Goal: Task Accomplishment & Management: Manage account settings

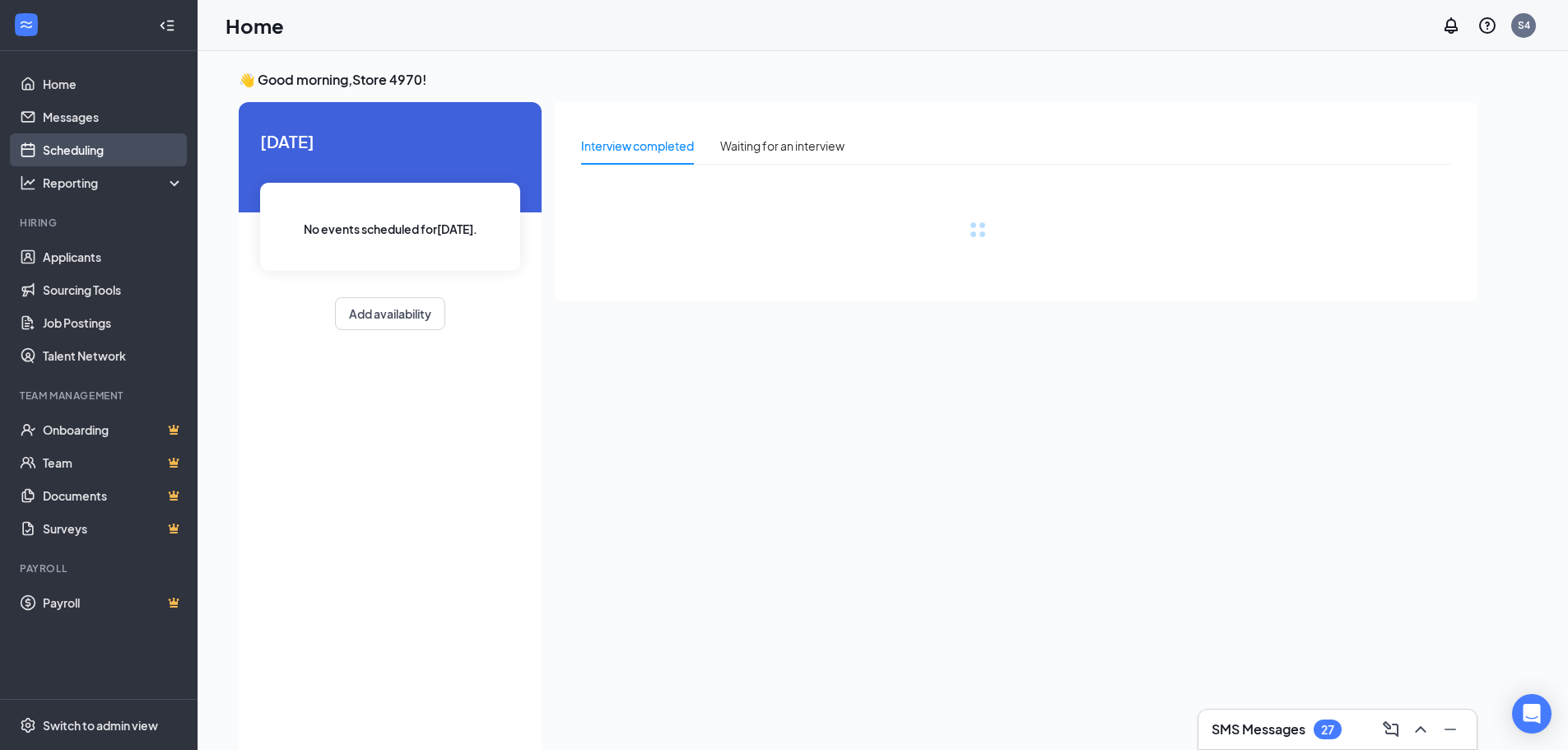
click at [101, 155] on link "Scheduling" at bounding box center [113, 149] width 141 height 33
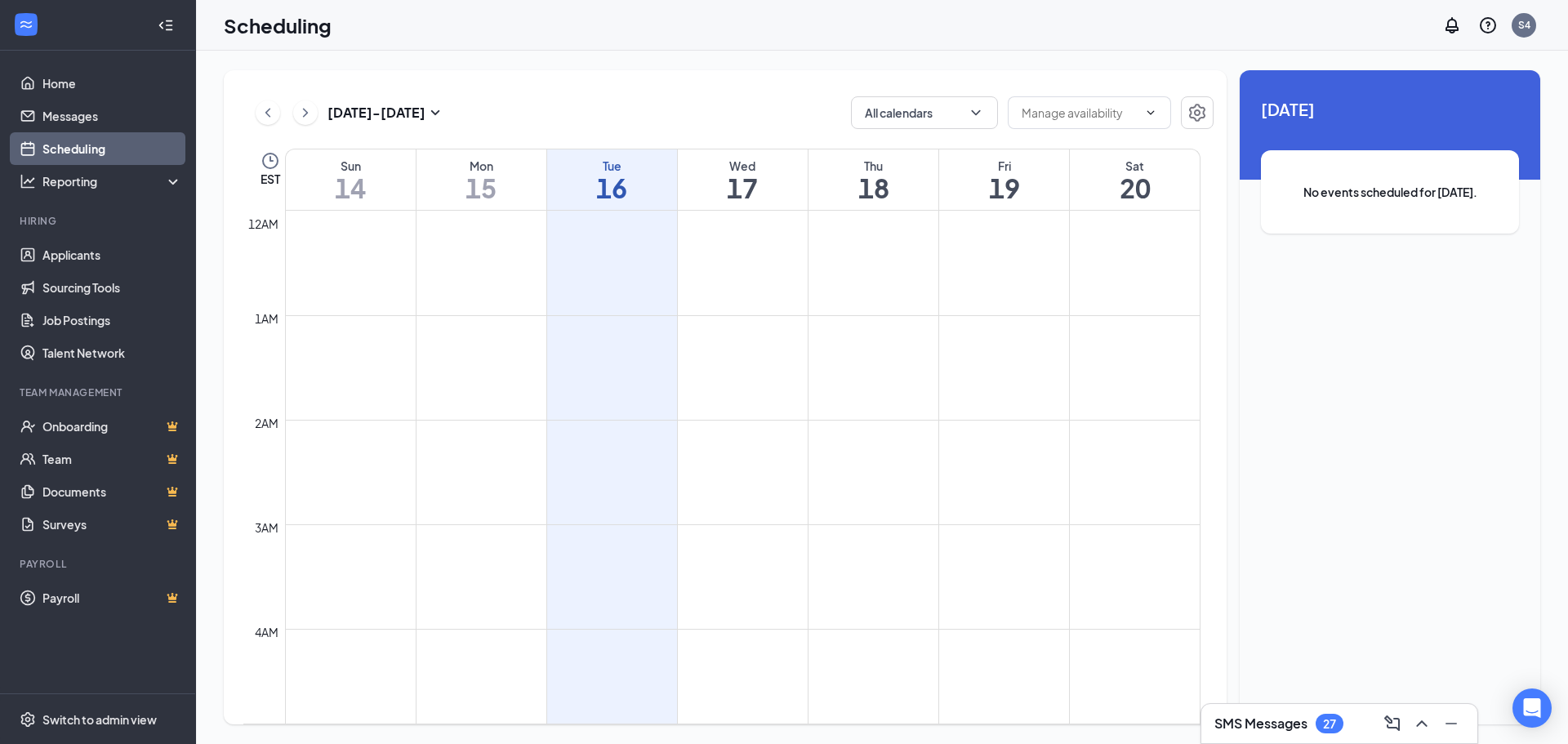
scroll to position [803, 0]
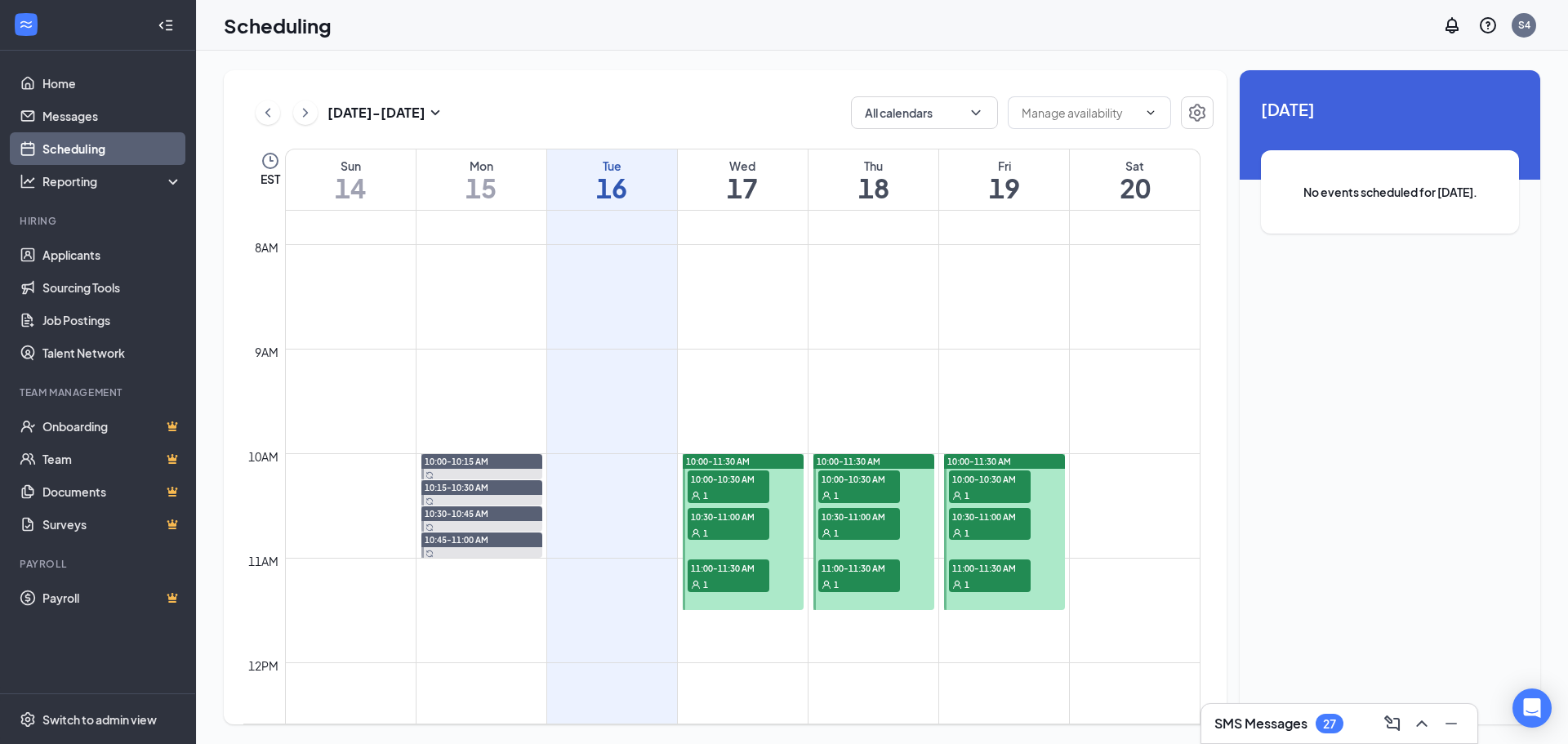
click at [715, 474] on span "10:00-10:30 AM" at bounding box center [728, 479] width 82 height 17
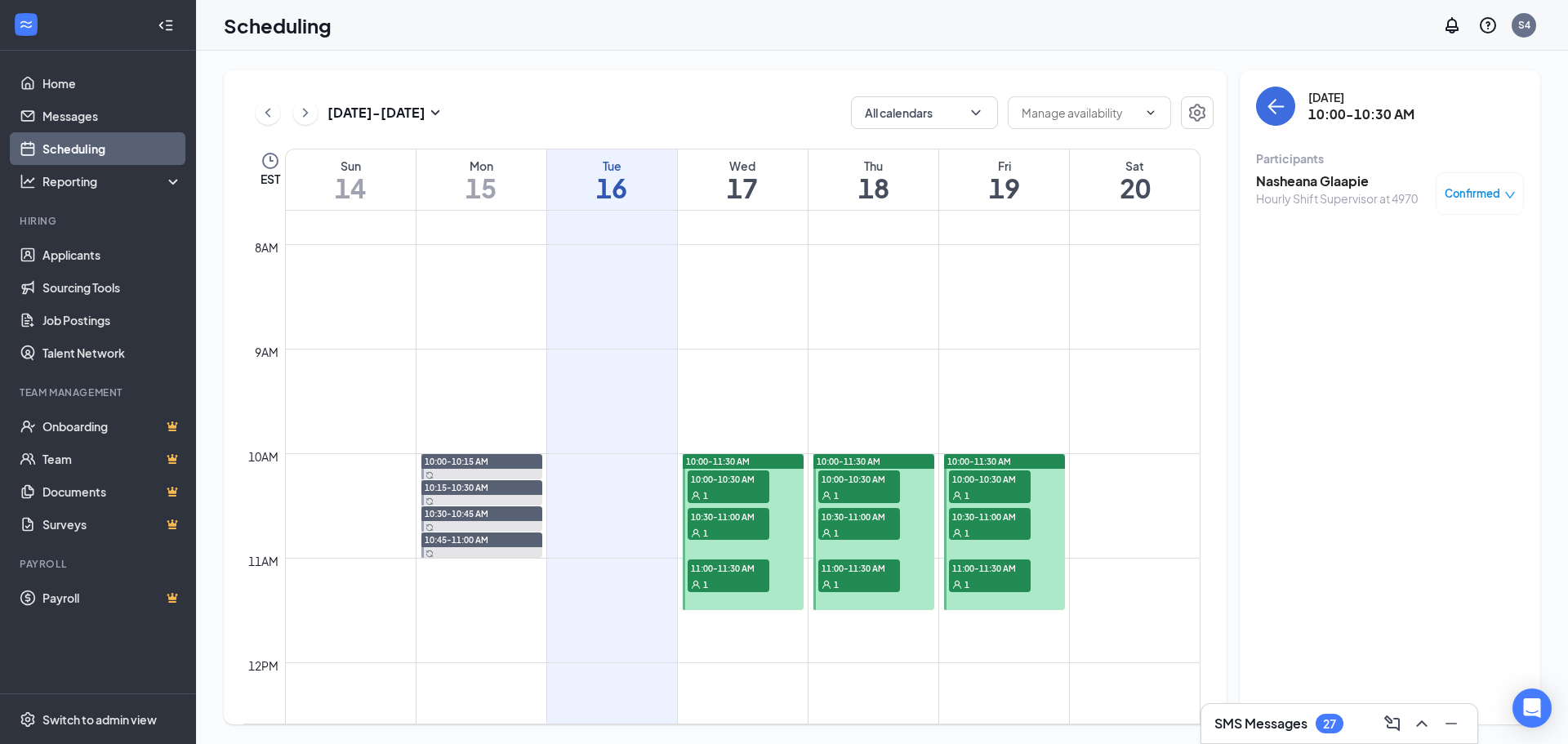
click at [746, 535] on div "1" at bounding box center [728, 533] width 82 height 17
click at [755, 564] on span "11:00-11:30 AM" at bounding box center [728, 567] width 82 height 17
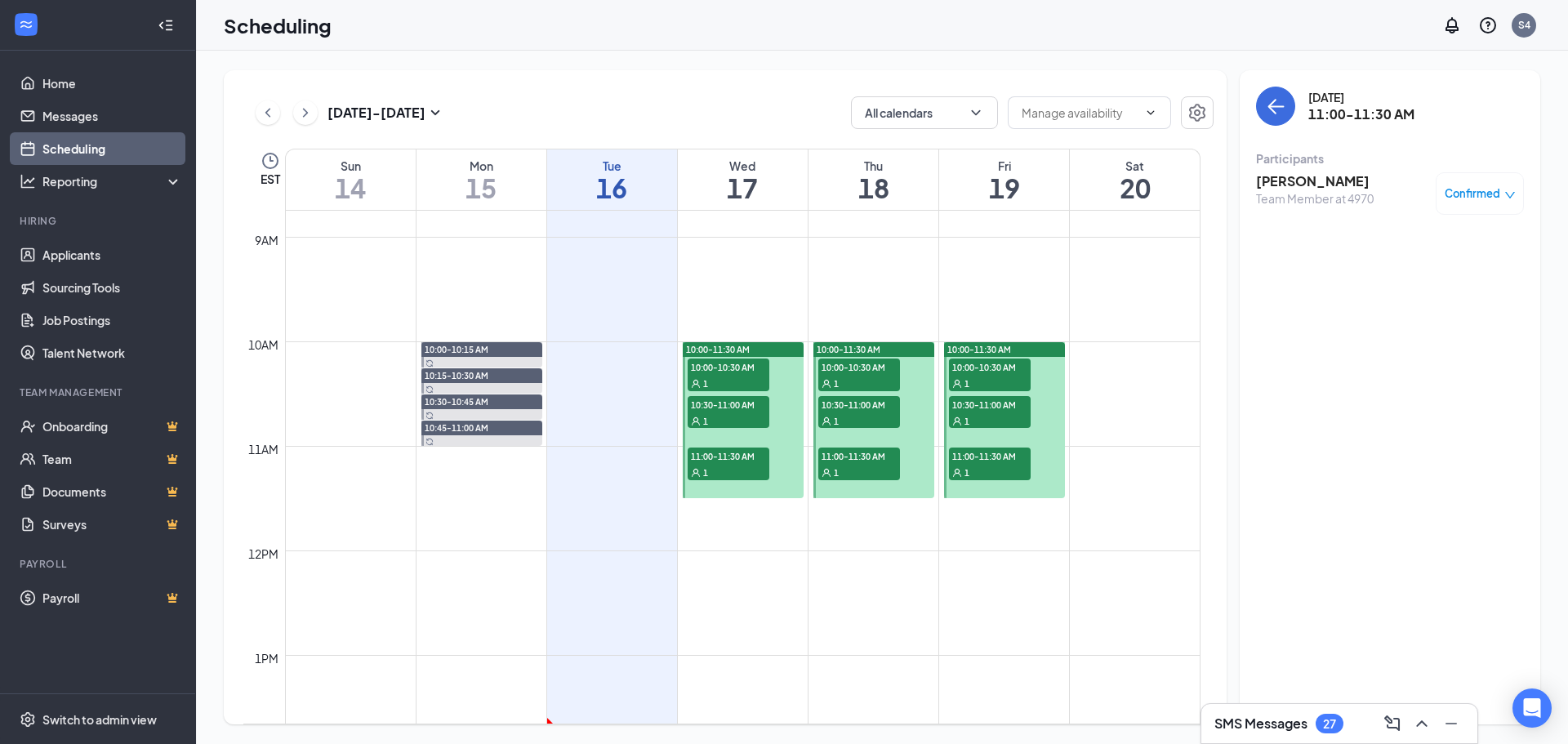
scroll to position [967, 0]
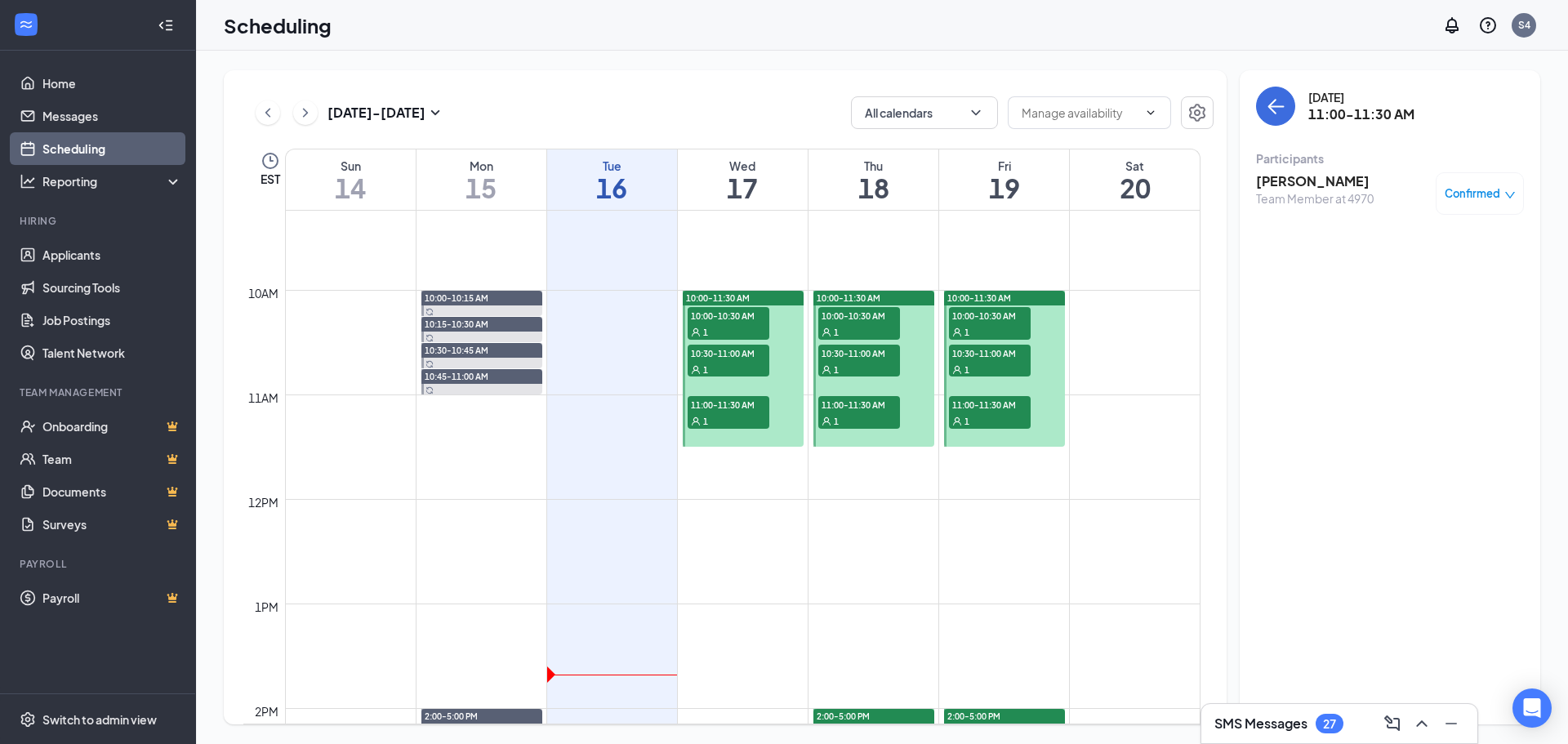
click at [841, 320] on span "10:00-10:30 AM" at bounding box center [859, 315] width 82 height 17
click at [865, 365] on div "1" at bounding box center [859, 369] width 82 height 17
click at [871, 398] on span "11:00-11:30 AM" at bounding box center [859, 405] width 82 height 17
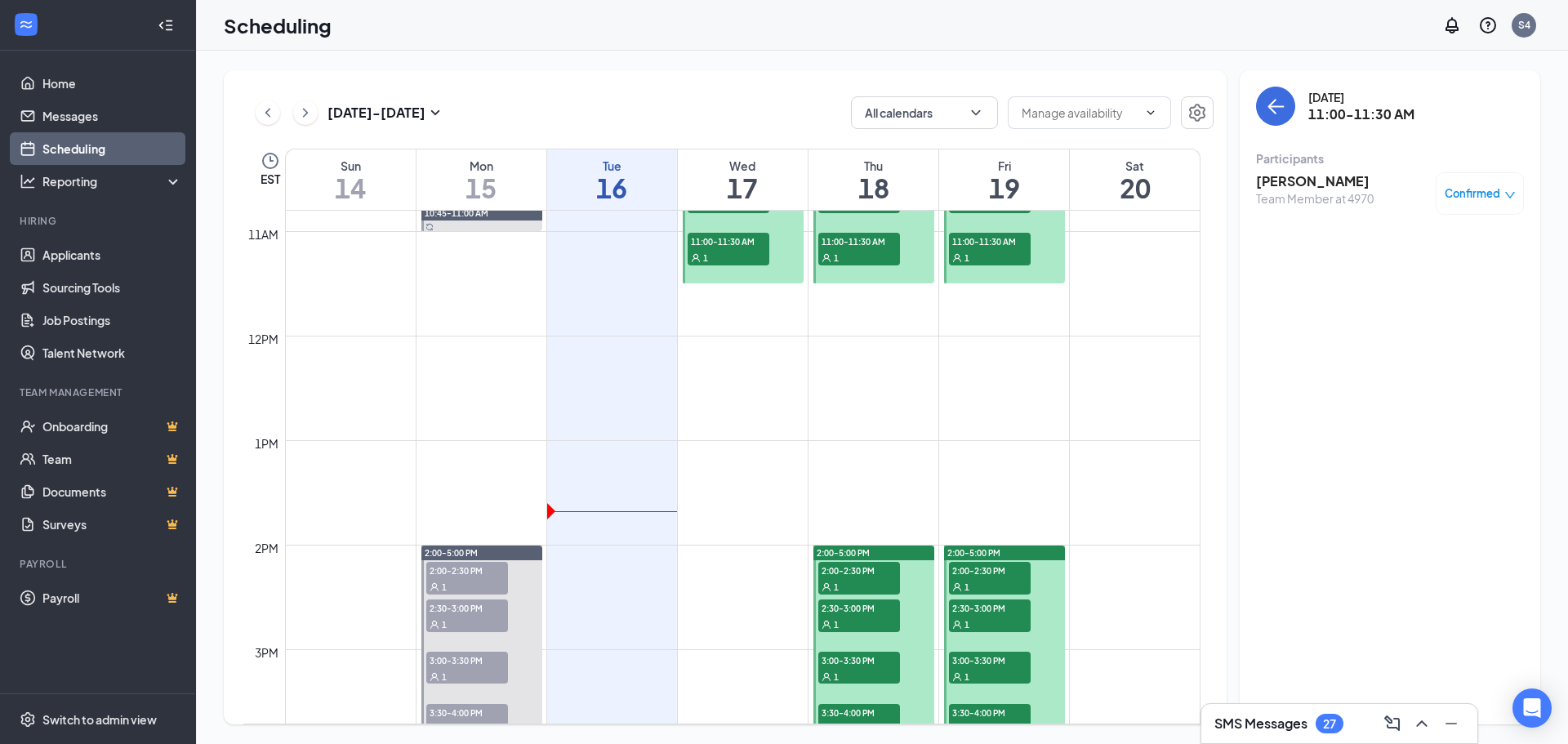
scroll to position [1212, 0]
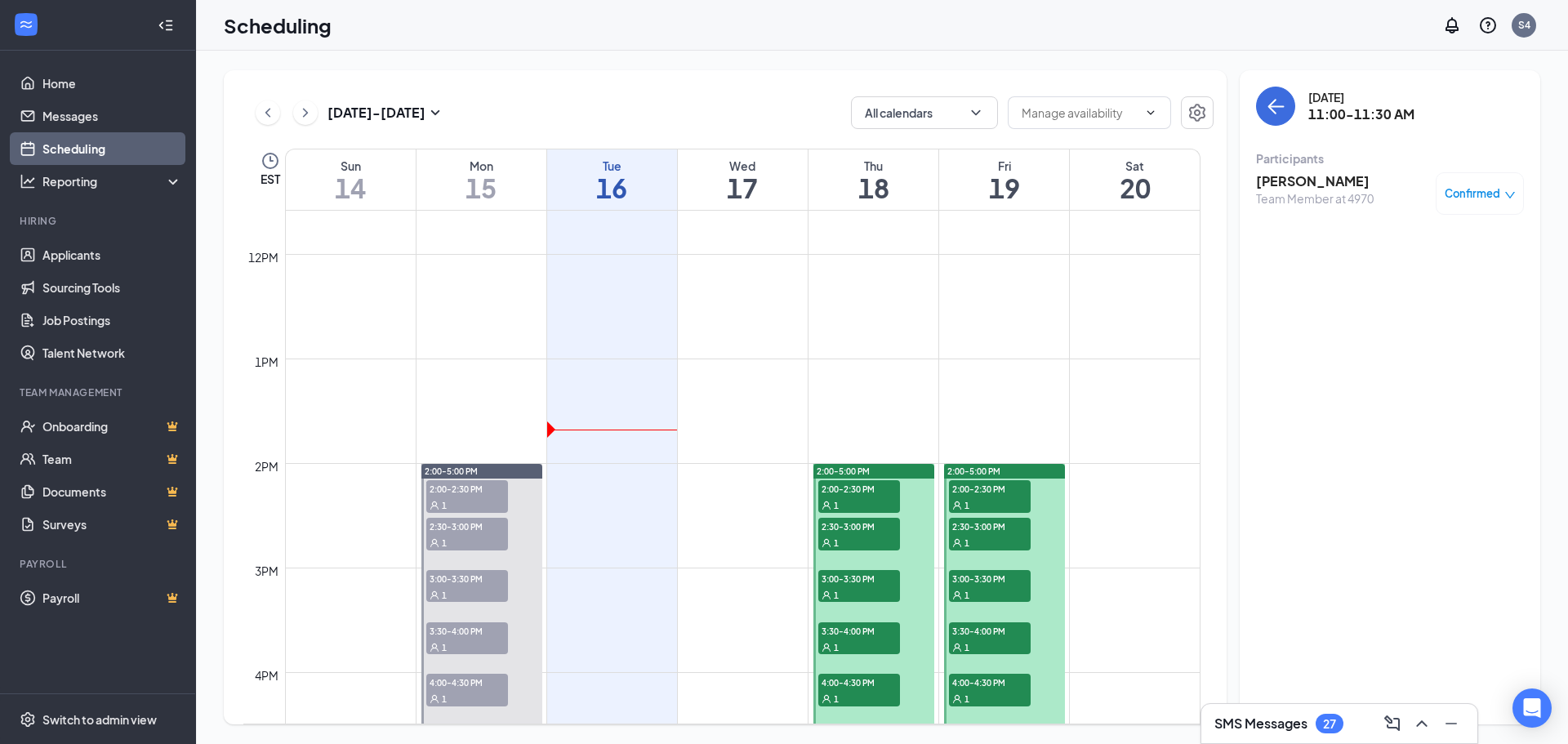
click at [869, 488] on span "2:00-2:30 PM" at bounding box center [859, 488] width 82 height 17
click at [858, 536] on div "1" at bounding box center [859, 543] width 82 height 17
click at [875, 599] on div "1" at bounding box center [859, 595] width 82 height 17
click at [870, 625] on span "3:30-4:00 PM" at bounding box center [859, 631] width 82 height 17
click at [877, 681] on span "4:00-4:30 PM" at bounding box center [859, 682] width 82 height 17
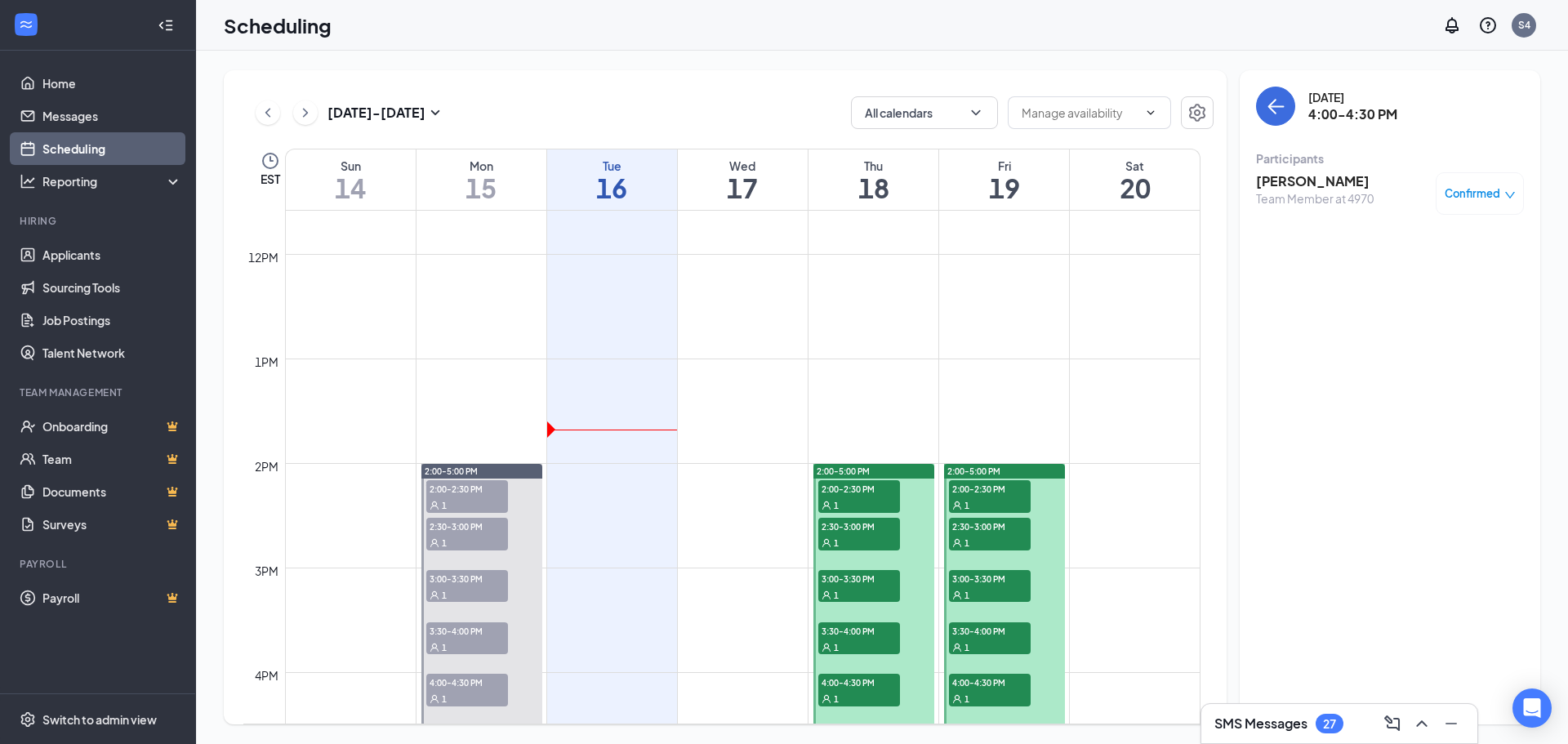
scroll to position [1294, 0]
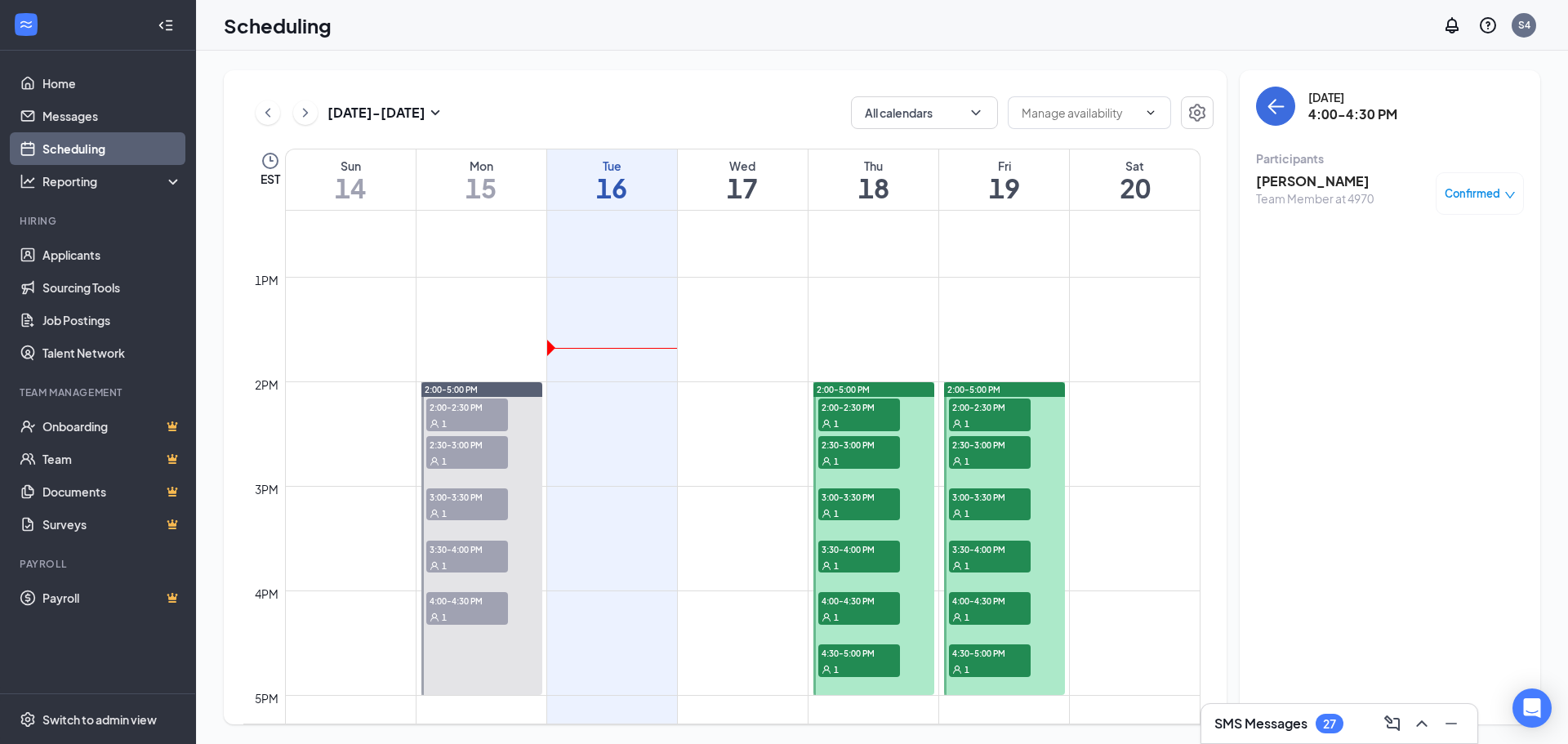
click at [852, 599] on span "4:00-4:30 PM" at bounding box center [859, 600] width 82 height 17
click at [860, 656] on span "4:30-5:00 PM" at bounding box center [859, 652] width 82 height 17
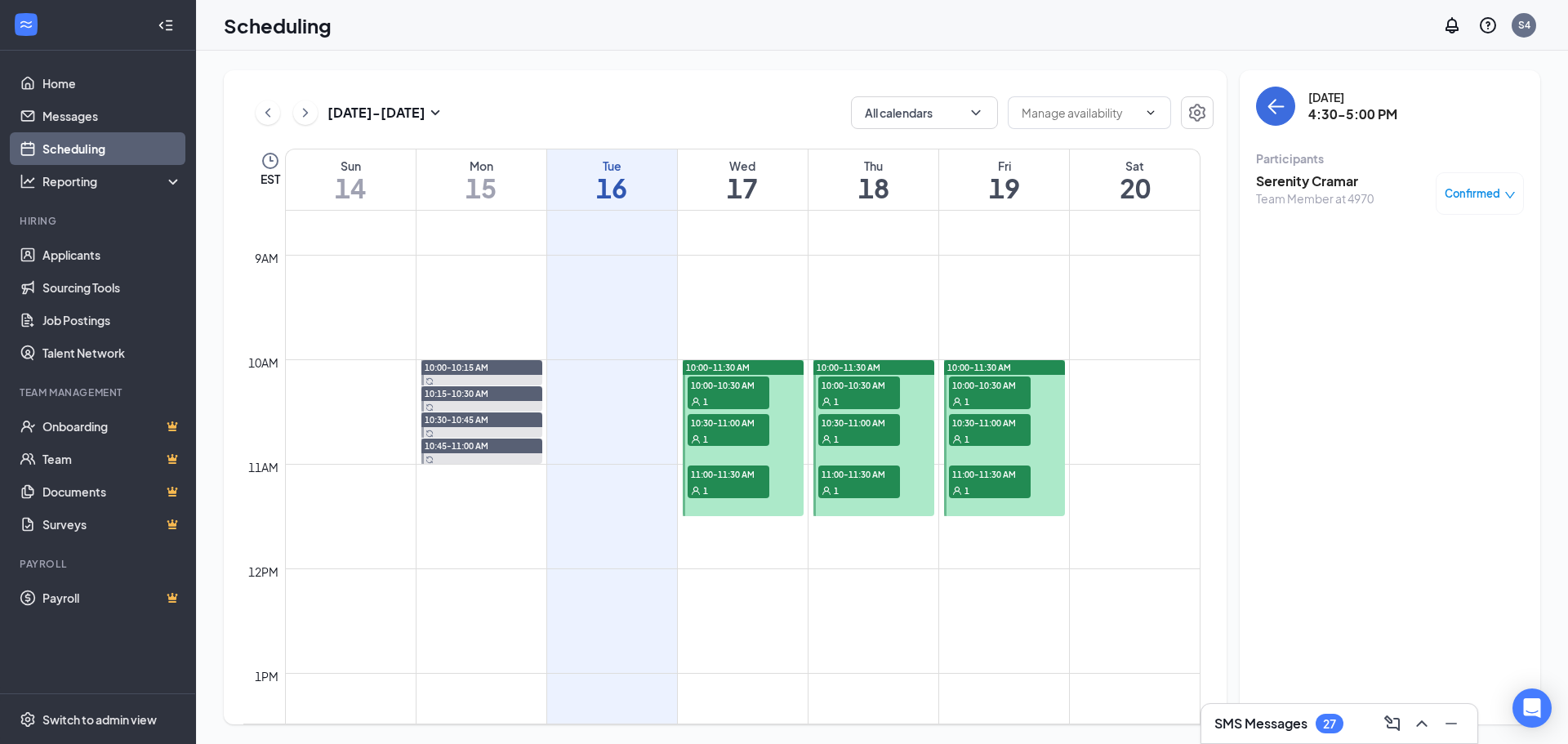
scroll to position [721, 0]
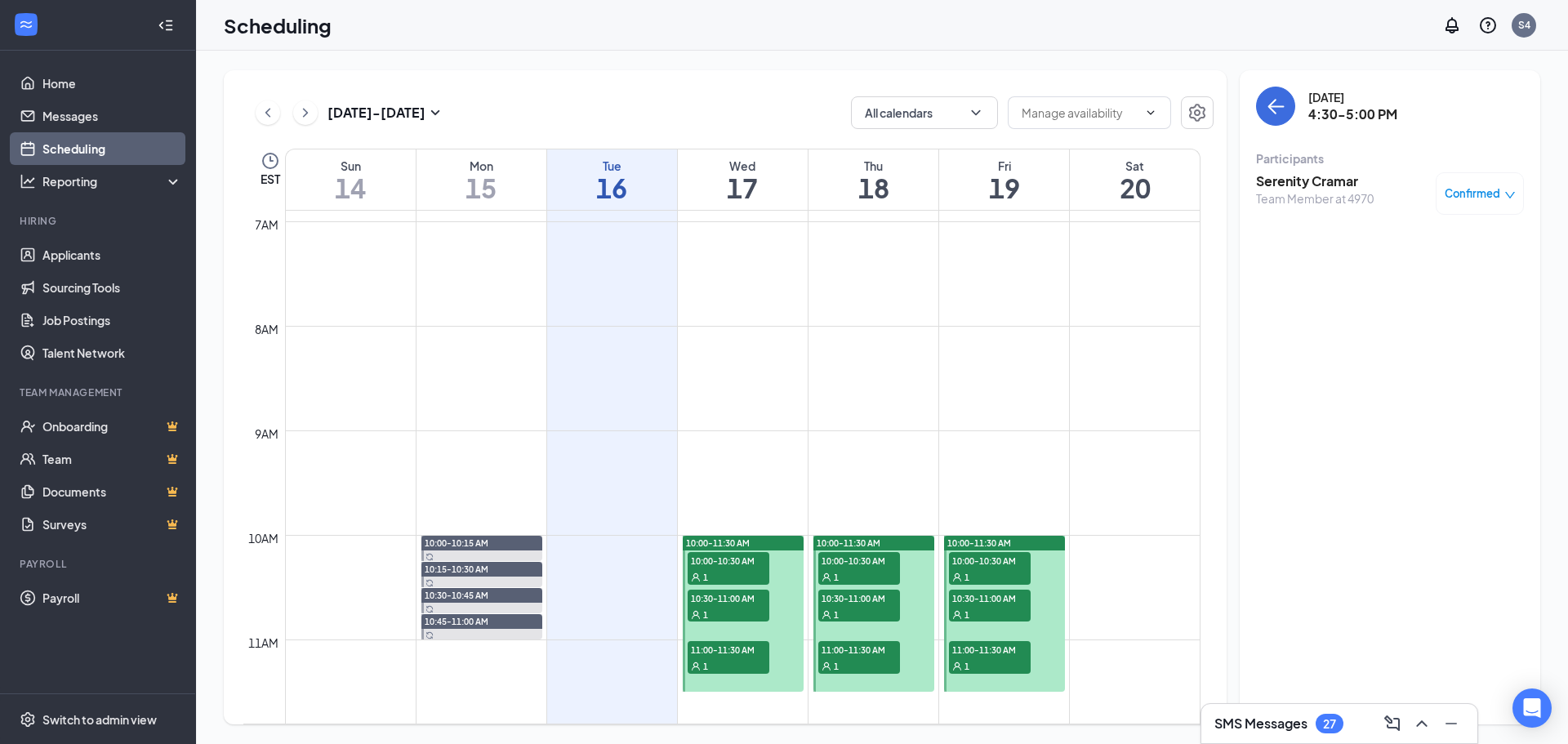
click at [957, 563] on span "10:00-10:30 AM" at bounding box center [989, 560] width 82 height 17
click at [962, 612] on div "1" at bounding box center [989, 614] width 82 height 17
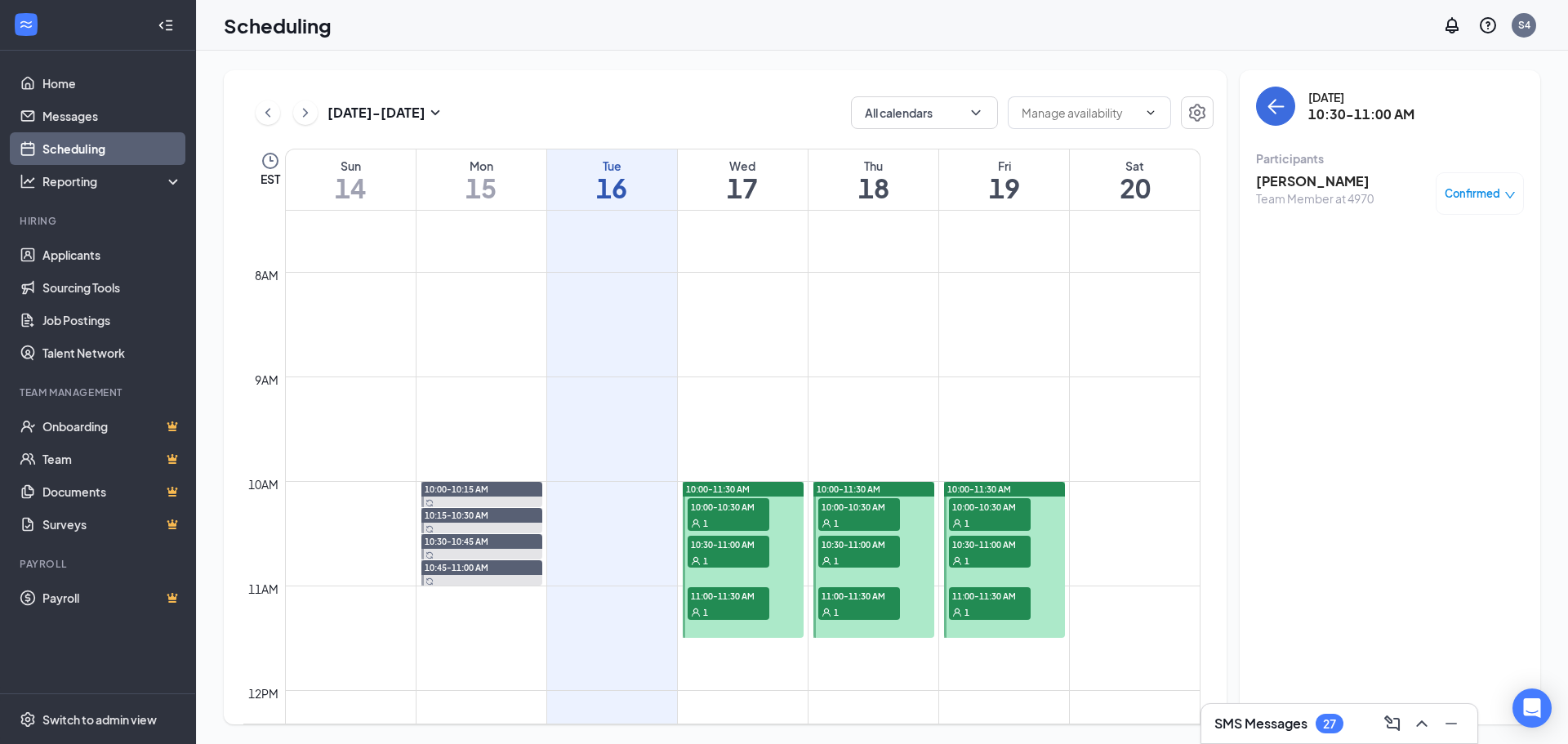
scroll to position [803, 0]
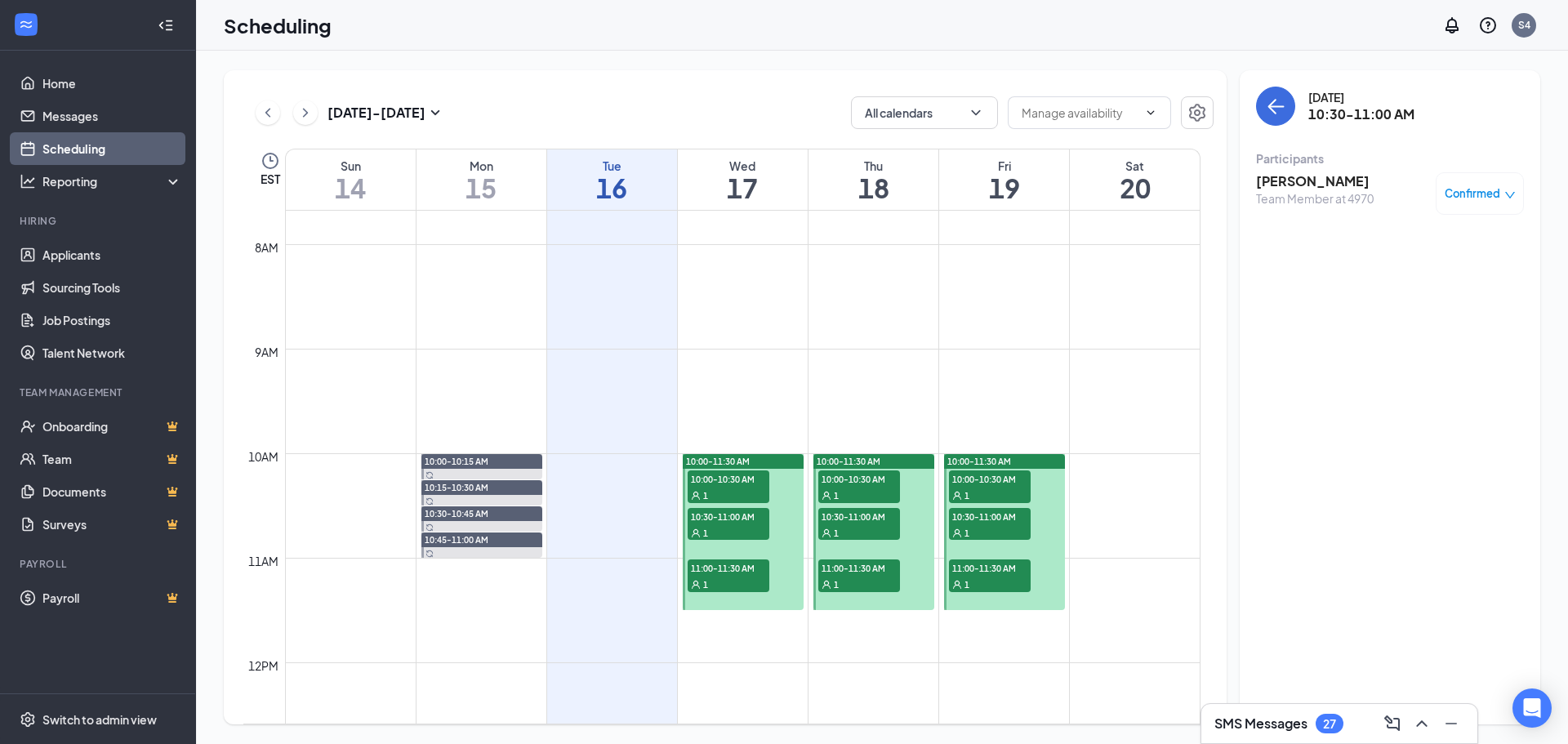
click at [969, 572] on span "11:00-11:30 AM" at bounding box center [989, 567] width 82 height 17
click at [998, 484] on span "10:00-10:30 AM" at bounding box center [989, 479] width 82 height 17
click at [979, 538] on div "1" at bounding box center [989, 533] width 82 height 17
click at [970, 576] on div "1" at bounding box center [989, 584] width 82 height 17
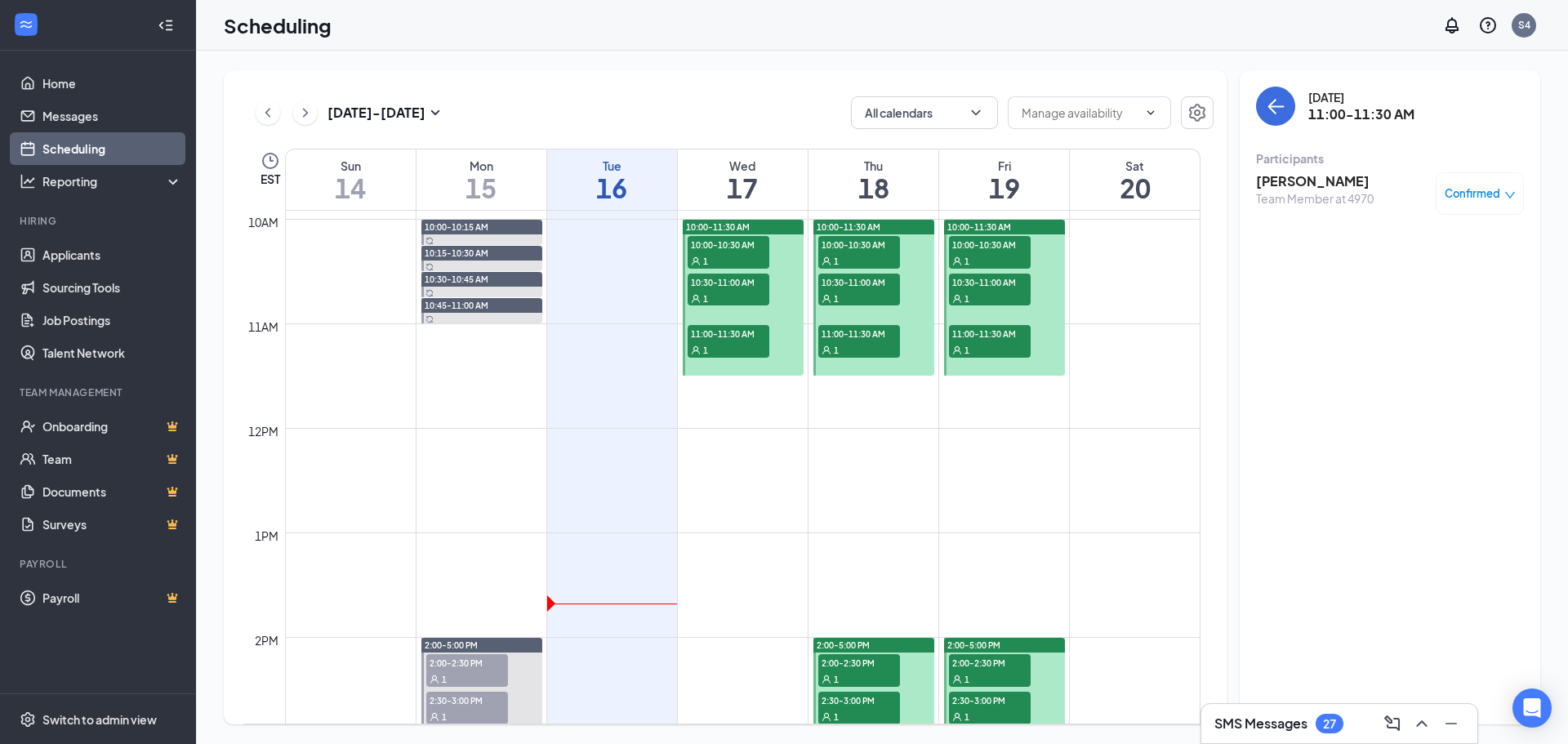
scroll to position [1048, 0]
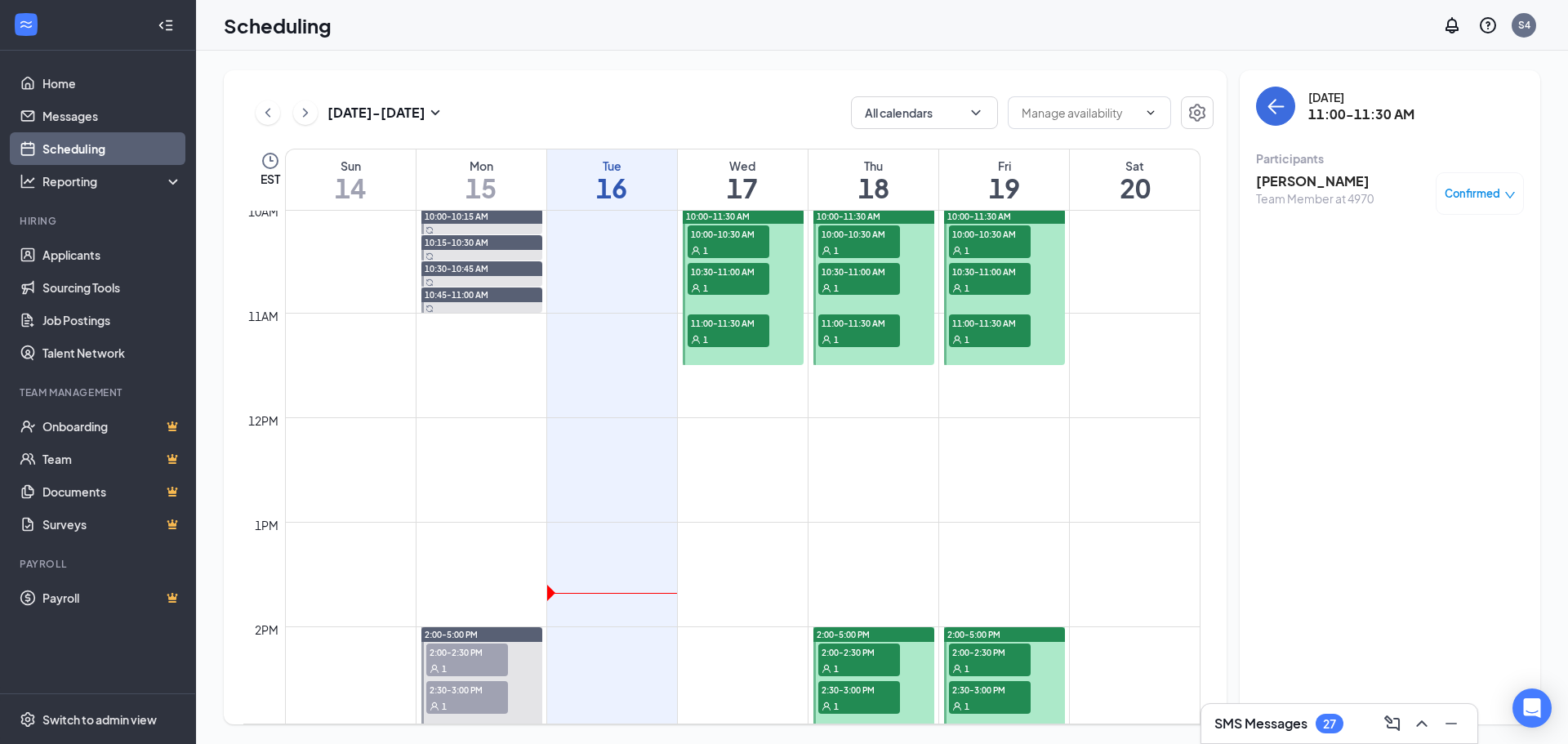
click at [1012, 661] on div "1" at bounding box center [989, 668] width 82 height 17
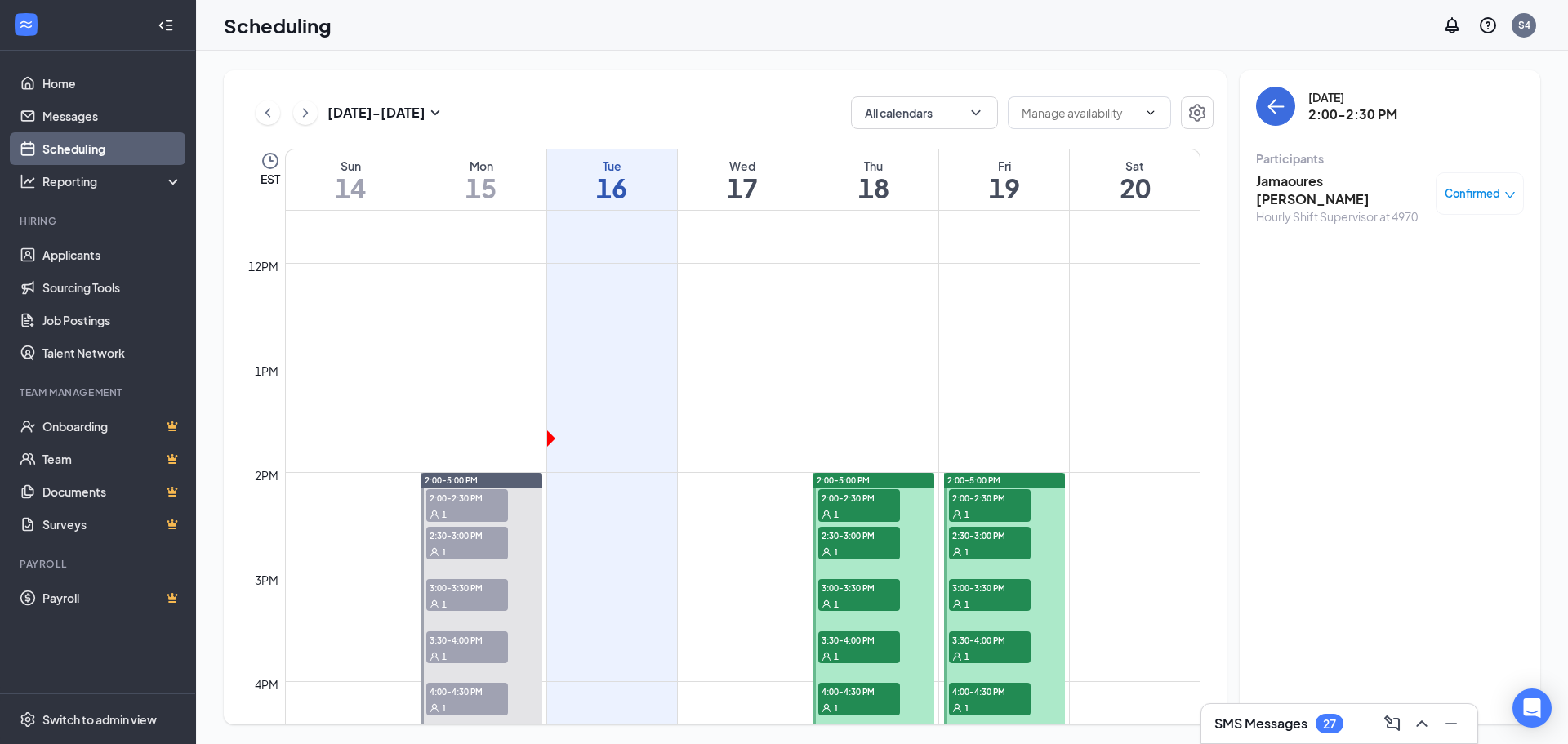
scroll to position [1212, 0]
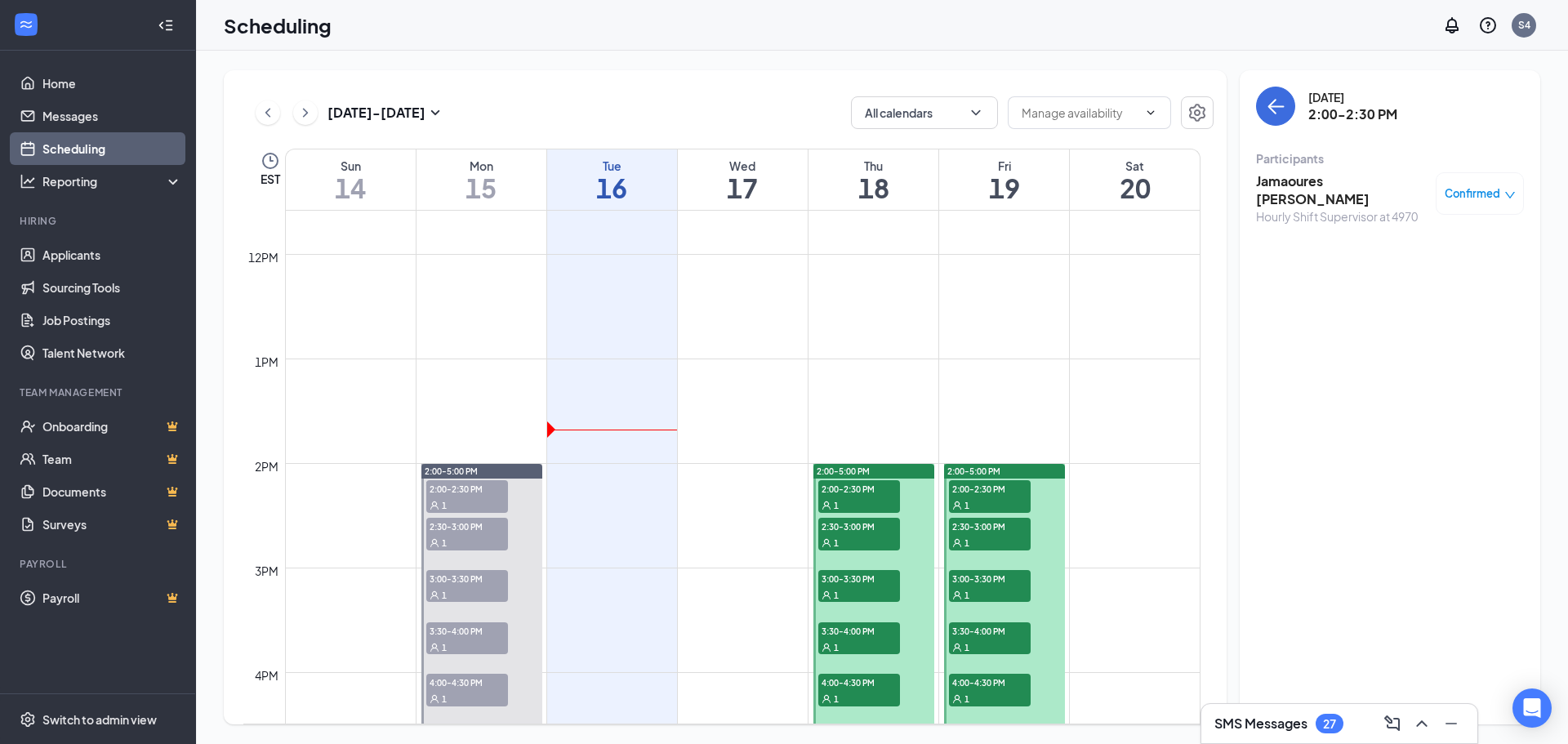
click at [1003, 528] on span "2:30-3:00 PM" at bounding box center [989, 526] width 82 height 17
click at [1004, 587] on div "1" at bounding box center [989, 595] width 82 height 17
click at [997, 642] on div "1" at bounding box center [989, 647] width 82 height 17
click at [1000, 695] on div "1" at bounding box center [989, 699] width 82 height 17
